Goal: Task Accomplishment & Management: Manage account settings

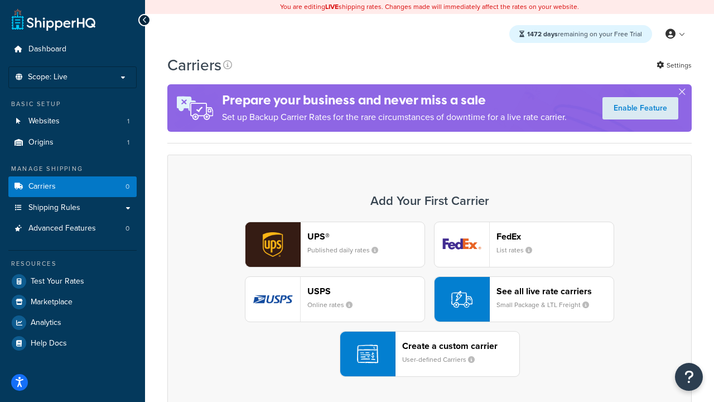
click at [429, 299] on div "UPS® Published daily rates FedEx List rates USPS Online rates See all live rate…" at bounding box center [429, 298] width 501 height 155
click at [555, 236] on header "FedEx" at bounding box center [554, 236] width 117 height 11
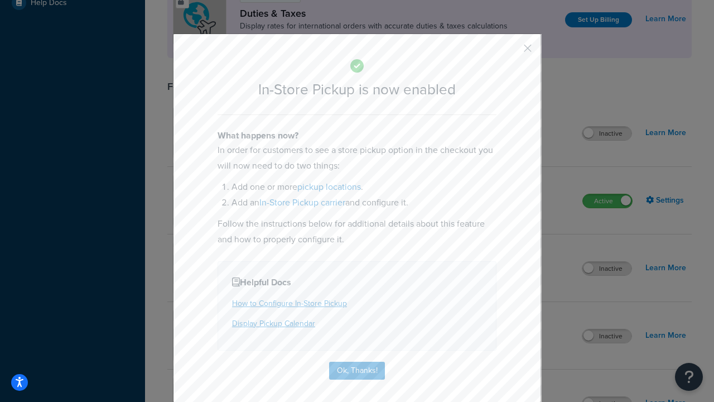
click at [511, 52] on button "button" at bounding box center [511, 52] width 3 height 3
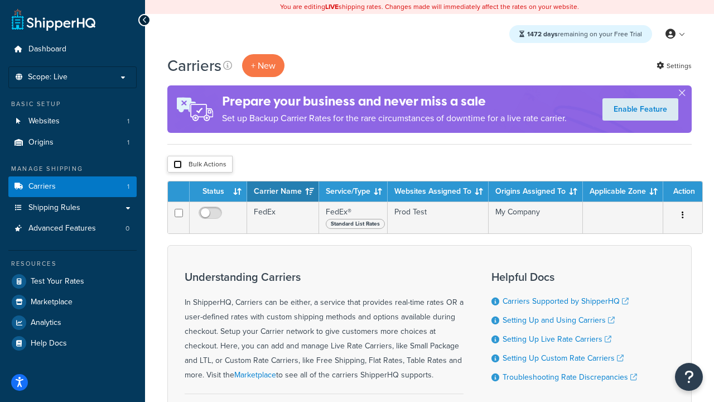
click at [177, 165] on input "checkbox" at bounding box center [177, 164] width 8 height 8
checkbox input "true"
click at [0, 0] on button "Delete" at bounding box center [0, 0] width 0 height 0
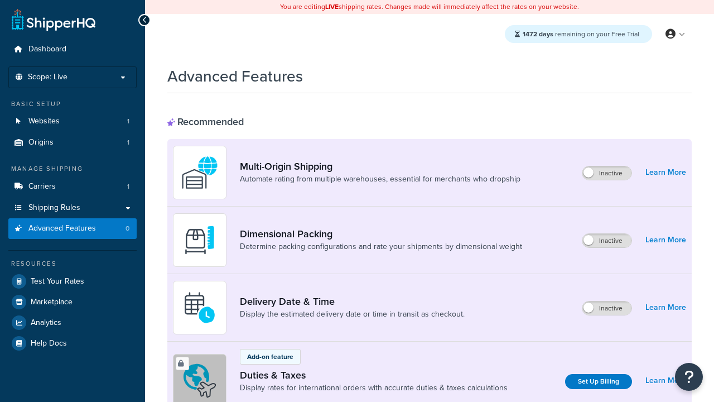
scroll to position [496, 0]
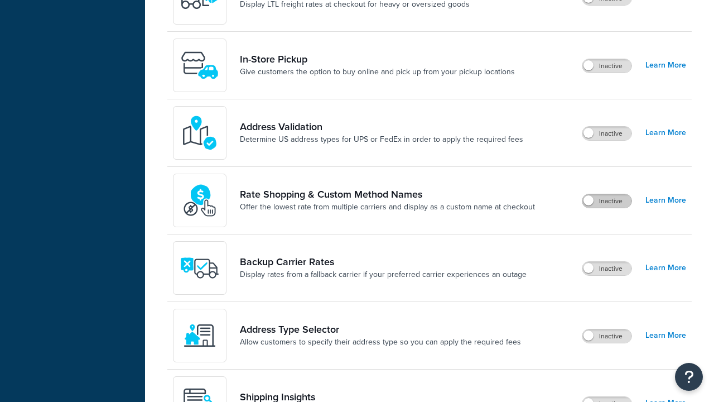
scroll to position [0, 0]
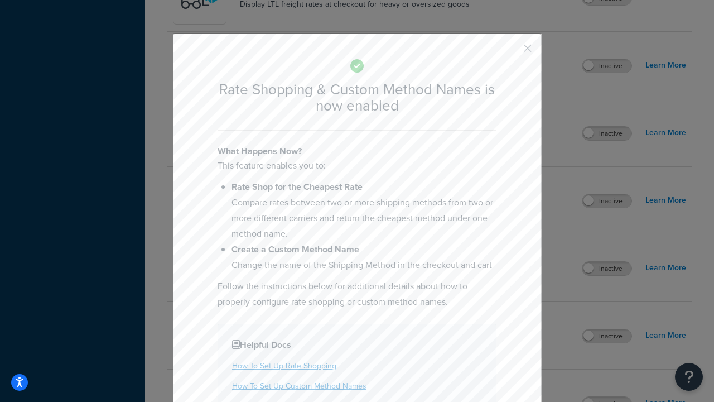
click at [511, 52] on button "button" at bounding box center [511, 52] width 3 height 3
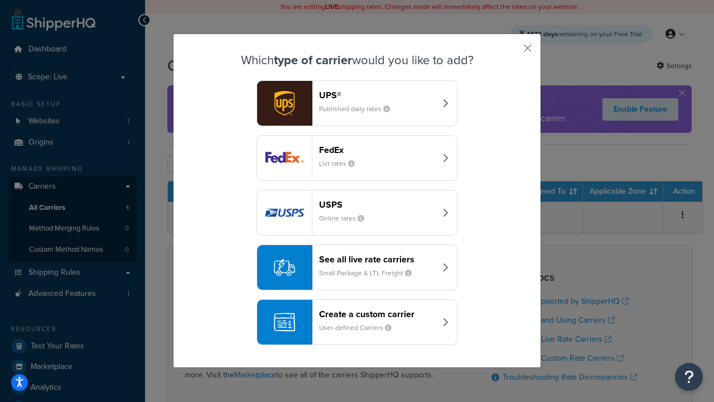
click at [357, 267] on div "See all live rate carriers Small Package & LTL Freight" at bounding box center [377, 267] width 117 height 27
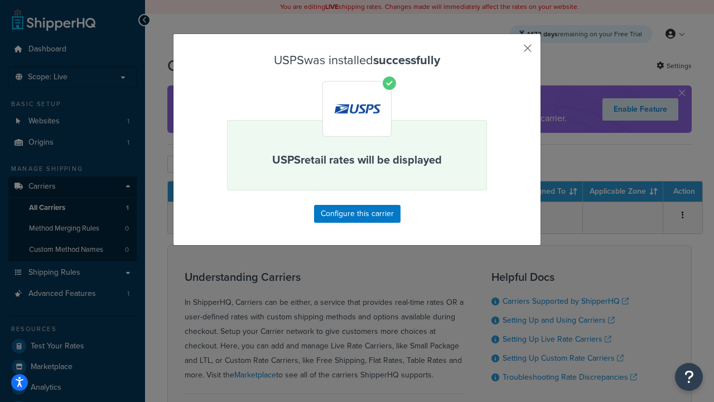
click at [511, 52] on button "button" at bounding box center [511, 52] width 3 height 3
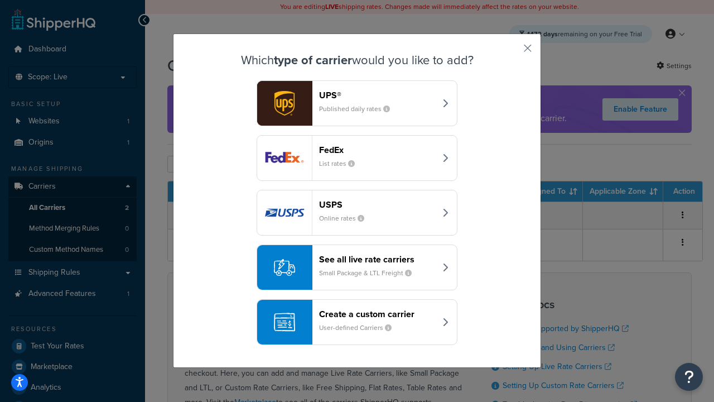
click at [357, 267] on div "See all live rate carriers Small Package & LTL Freight" at bounding box center [377, 267] width 117 height 27
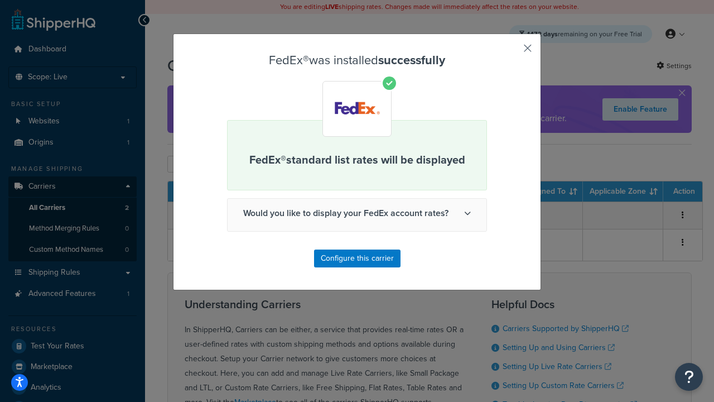
click at [511, 52] on button "button" at bounding box center [511, 52] width 3 height 3
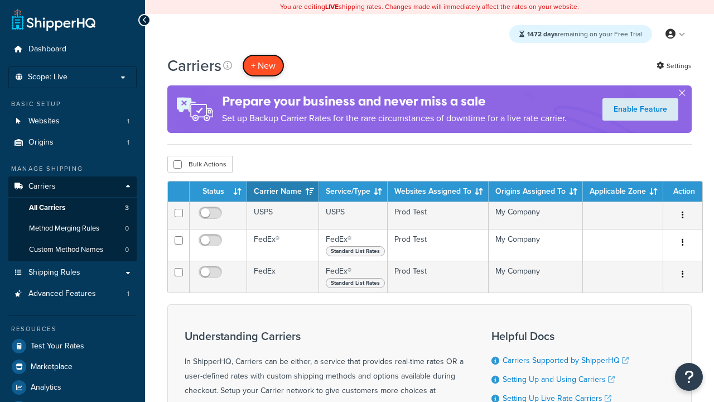
click at [263, 65] on button "+ New" at bounding box center [263, 65] width 42 height 23
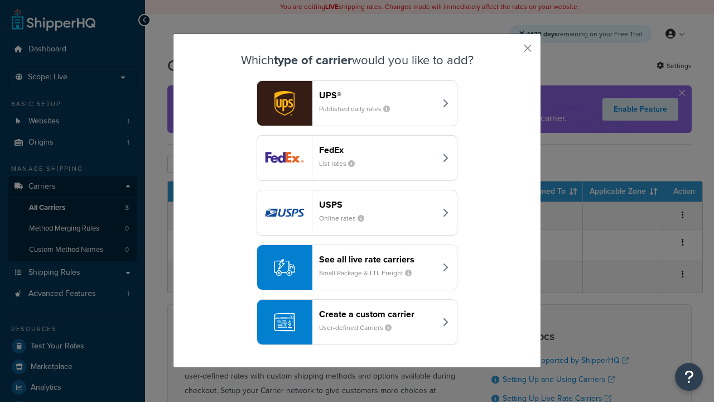
click at [357, 267] on div "See all live rate carriers Small Package & LTL Freight" at bounding box center [377, 267] width 117 height 27
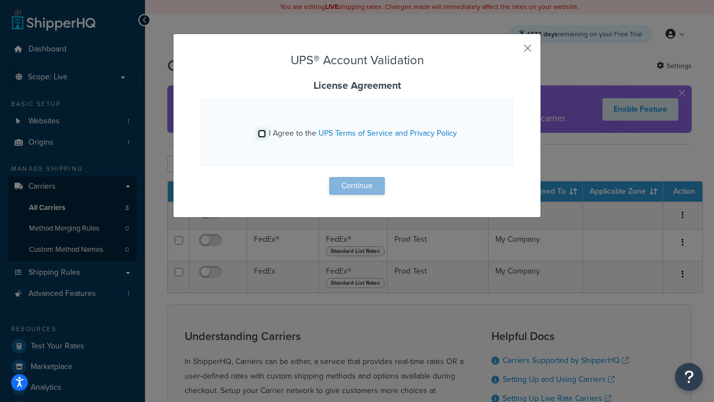
click at [262, 133] on input "I Agree to the UPS Terms of Service and Privacy Policy" at bounding box center [262, 133] width 8 height 8
checkbox input "true"
click at [357, 186] on button "Continue" at bounding box center [357, 186] width 56 height 18
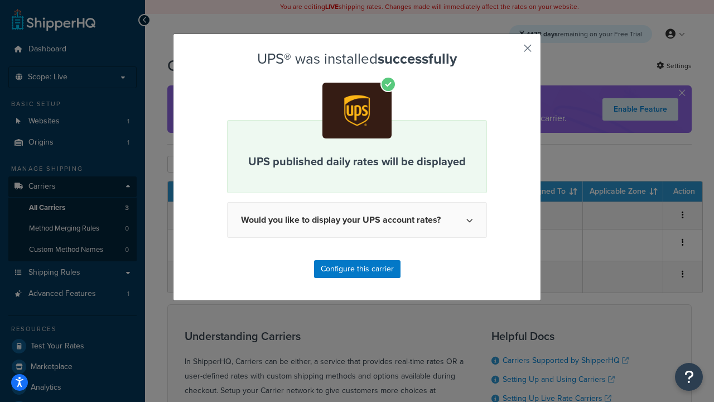
click at [511, 52] on button "button" at bounding box center [511, 52] width 3 height 3
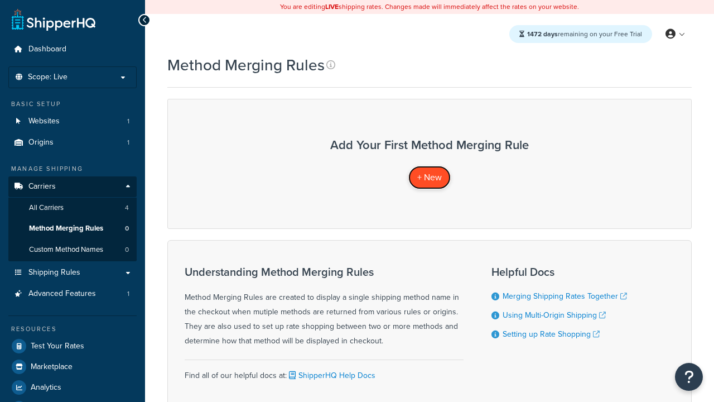
click at [429, 177] on span "+ New" at bounding box center [429, 177] width 25 height 13
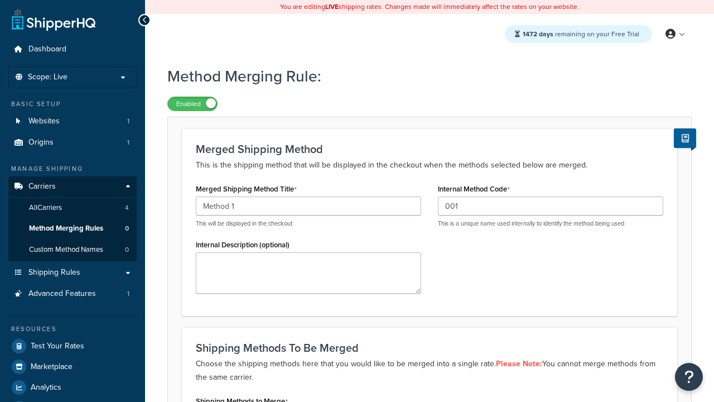
type input "001"
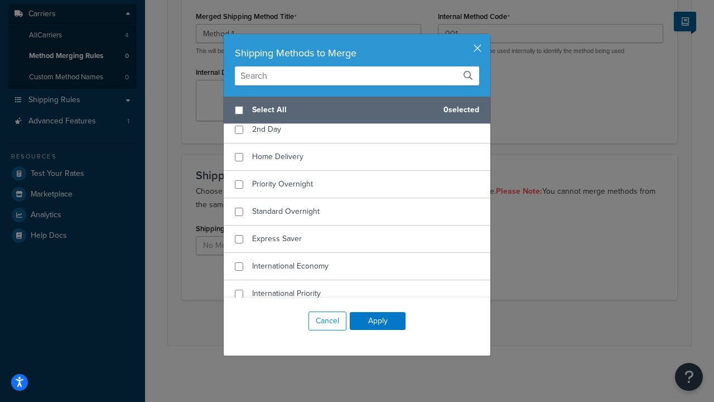
click at [265, 108] on span "Ground" at bounding box center [265, 102] width 26 height 12
checkbox input "true"
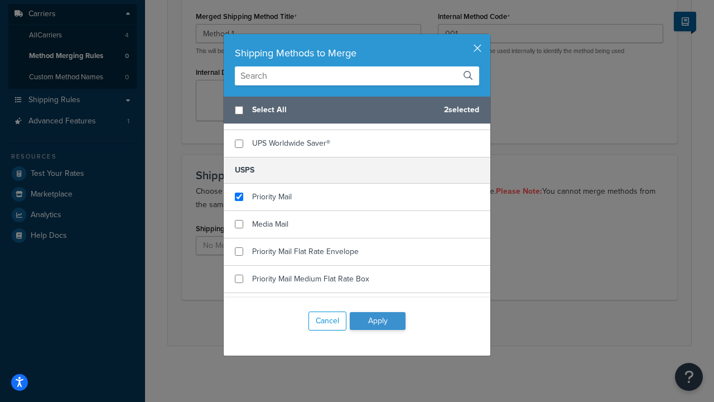
click at [378, 321] on button "Apply" at bounding box center [378, 321] width 56 height 18
click at [423, 322] on button "Save" at bounding box center [423, 322] width 30 height 18
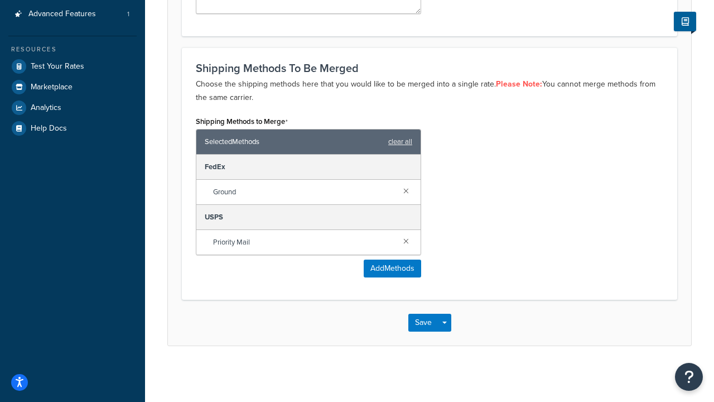
scroll to position [0, 0]
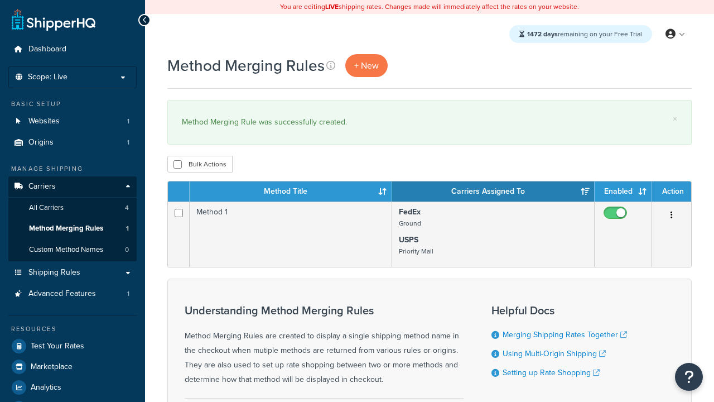
click at [291, 192] on th "Method Title" at bounding box center [291, 191] width 202 height 20
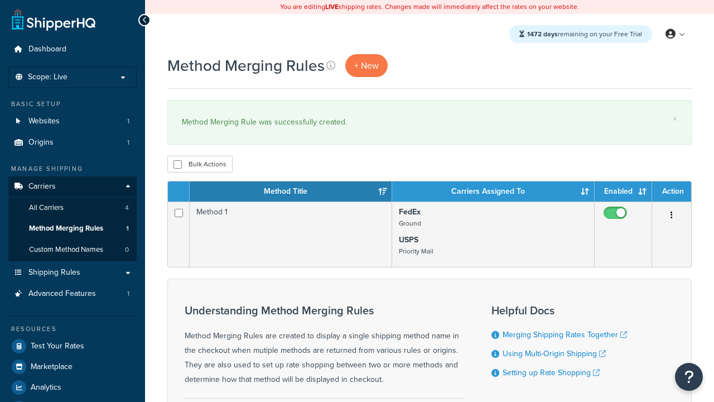
click at [493, 192] on th "Carriers Assigned To" at bounding box center [493, 191] width 202 height 20
click at [623, 192] on th "Enabled" at bounding box center [623, 191] width 57 height 20
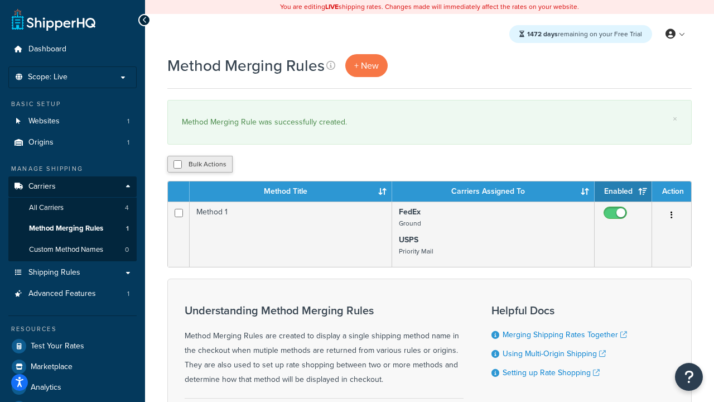
click at [672, 192] on th "Action" at bounding box center [671, 191] width 39 height 20
click at [177, 165] on input "checkbox" at bounding box center [177, 164] width 8 height 8
checkbox input "true"
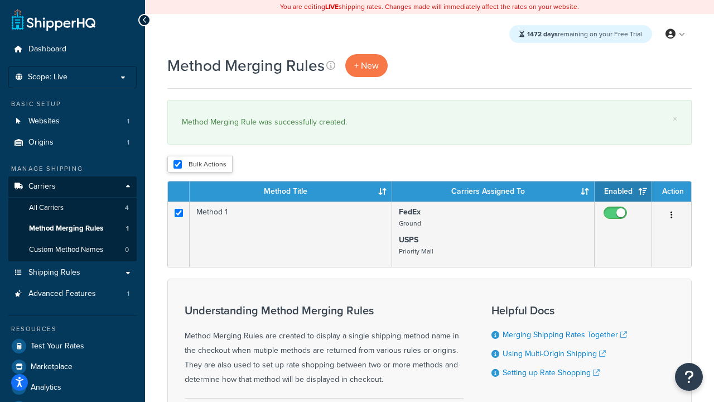
click at [0, 0] on button "Delete" at bounding box center [0, 0] width 0 height 0
